Goal: Ask a question

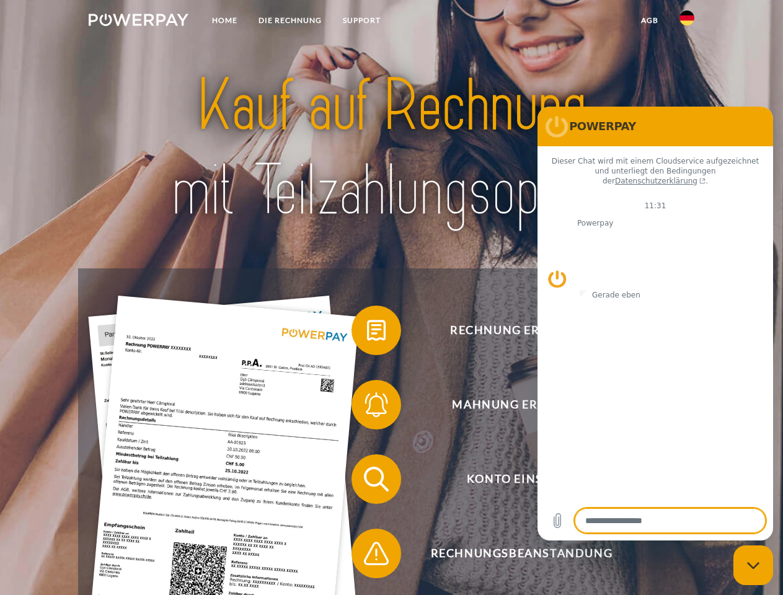
click at [138, 22] on img at bounding box center [139, 20] width 100 height 12
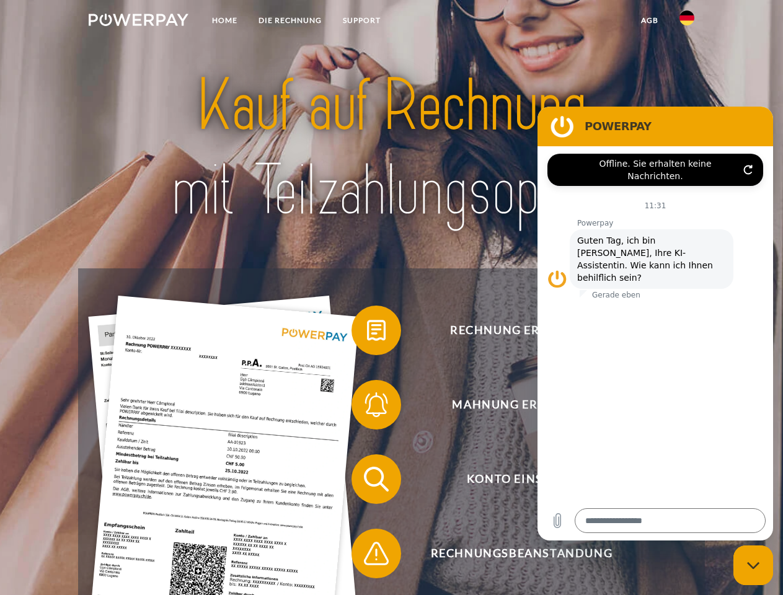
click at [687, 22] on img at bounding box center [686, 18] width 15 height 15
click at [649, 20] on link "agb" at bounding box center [650, 20] width 38 height 22
click at [367, 333] on span at bounding box center [358, 330] width 62 height 62
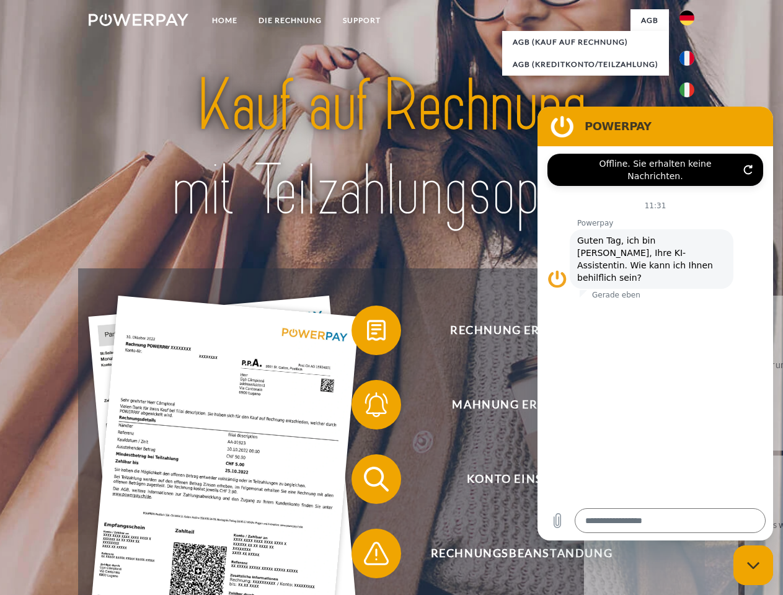
click at [584, 407] on link "zurück" at bounding box center [661, 373] width 154 height 155
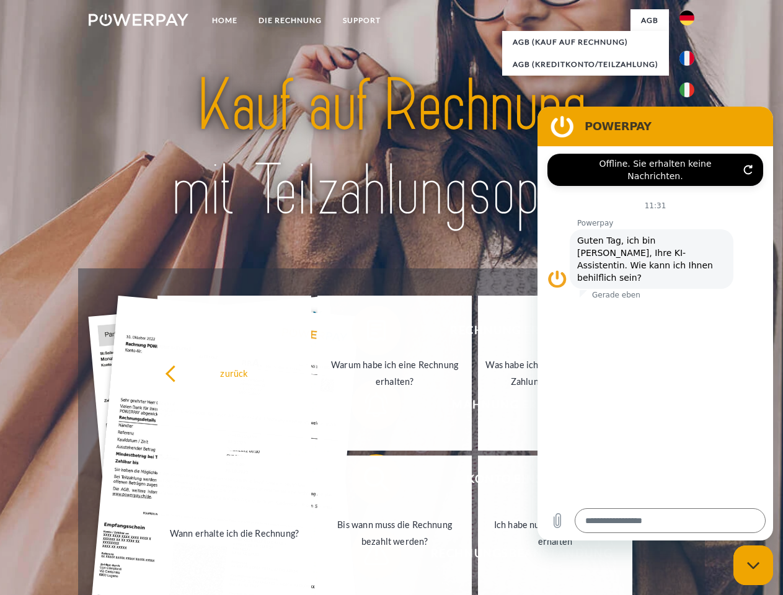
click at [312, 482] on link "Wann erhalte ich die Rechnung?" at bounding box center [234, 533] width 154 height 155
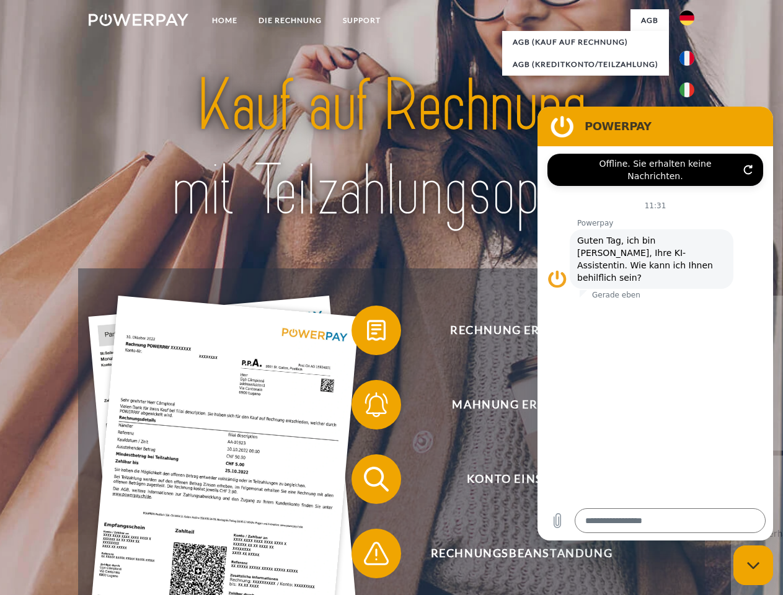
click at [367, 556] on span at bounding box center [358, 554] width 62 height 62
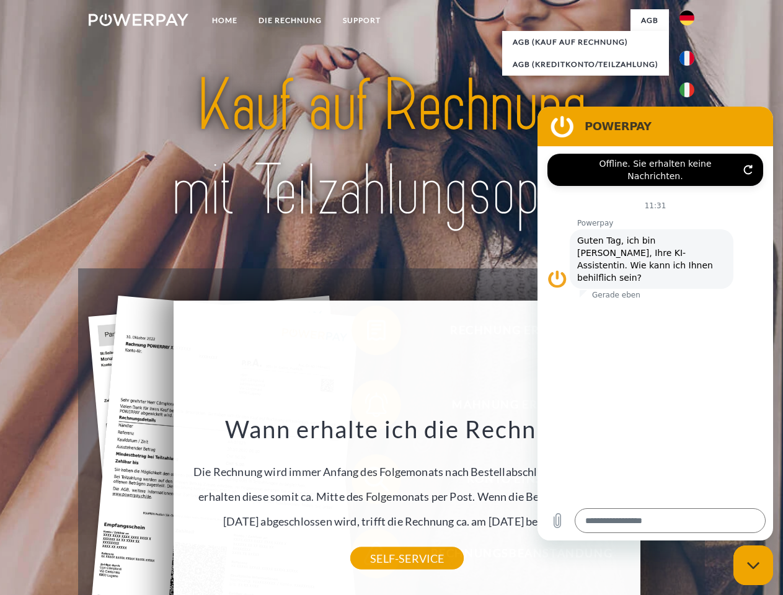
click at [753, 565] on icon "Messaging-Fenster schließen" at bounding box center [753, 566] width 13 height 8
type textarea "*"
